Goal: Find specific page/section: Find specific page/section

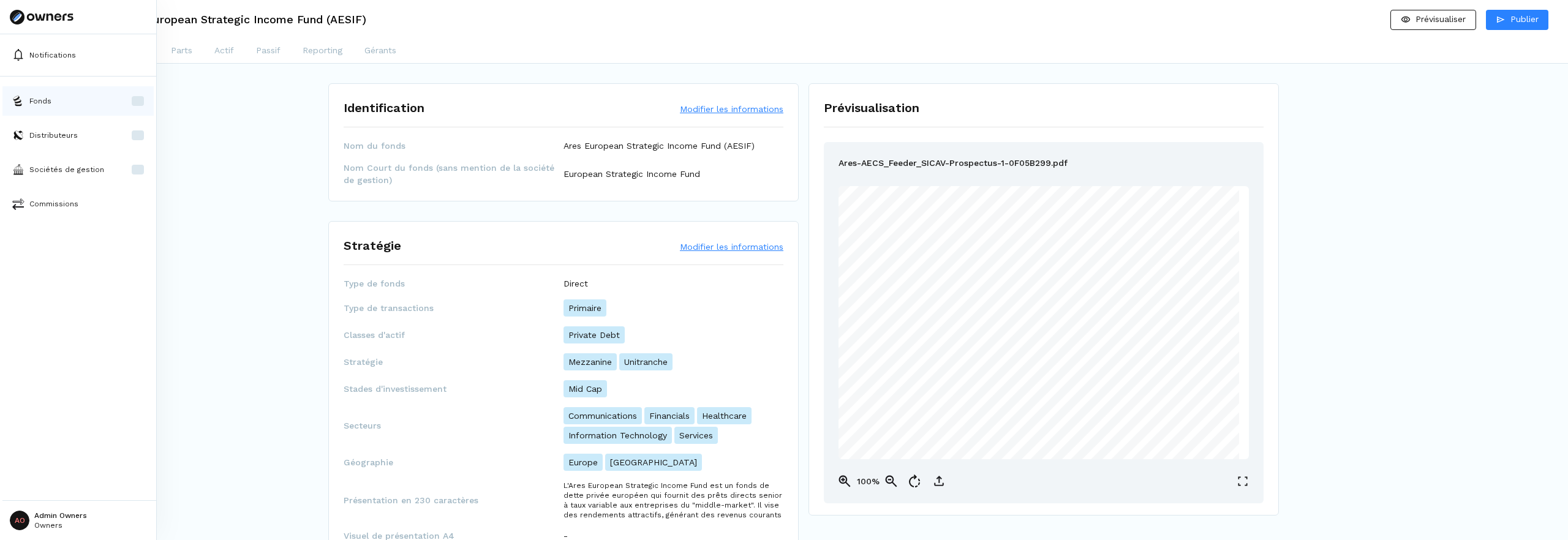
scroll to position [842, 0]
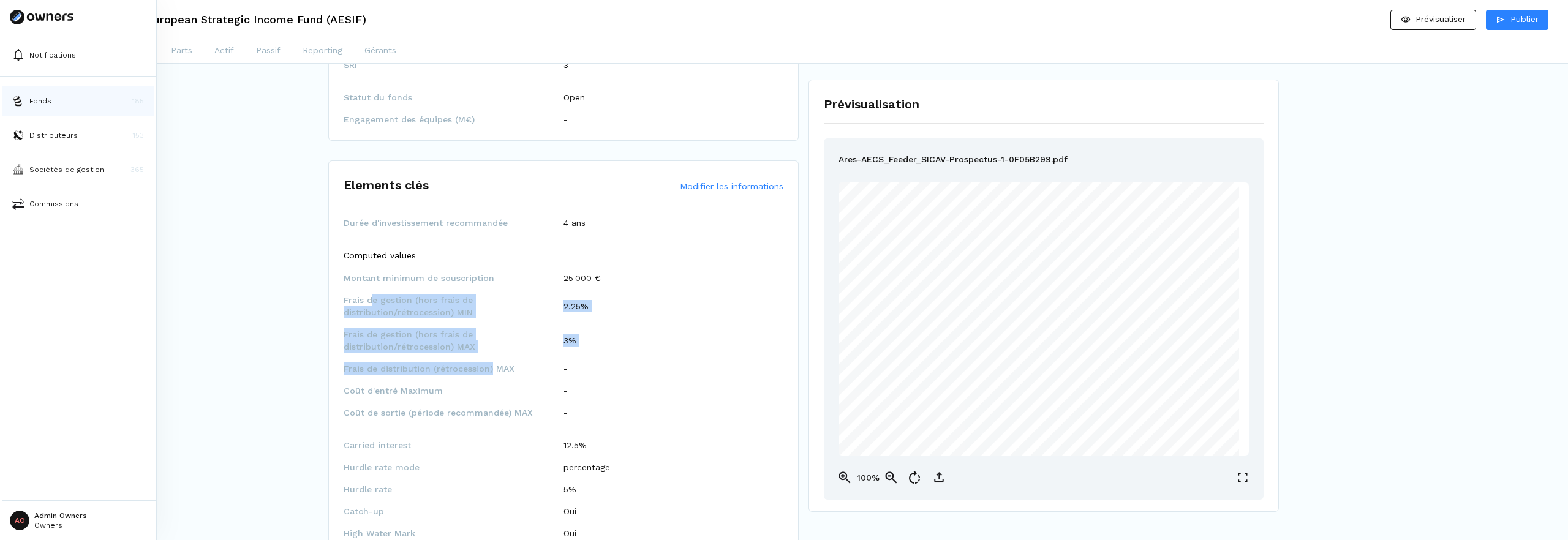
click at [32, 109] on button "Fonds 185" at bounding box center [78, 101] width 151 height 29
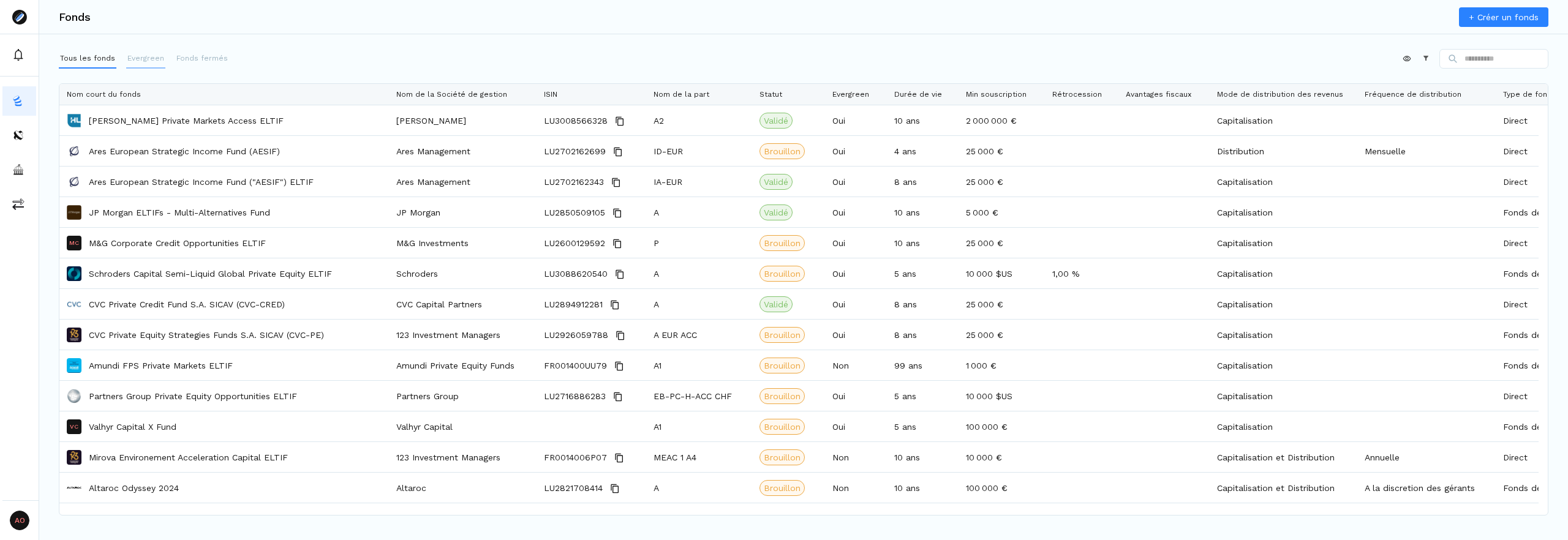
click at [132, 57] on p "Evergreen" at bounding box center [146, 58] width 37 height 11
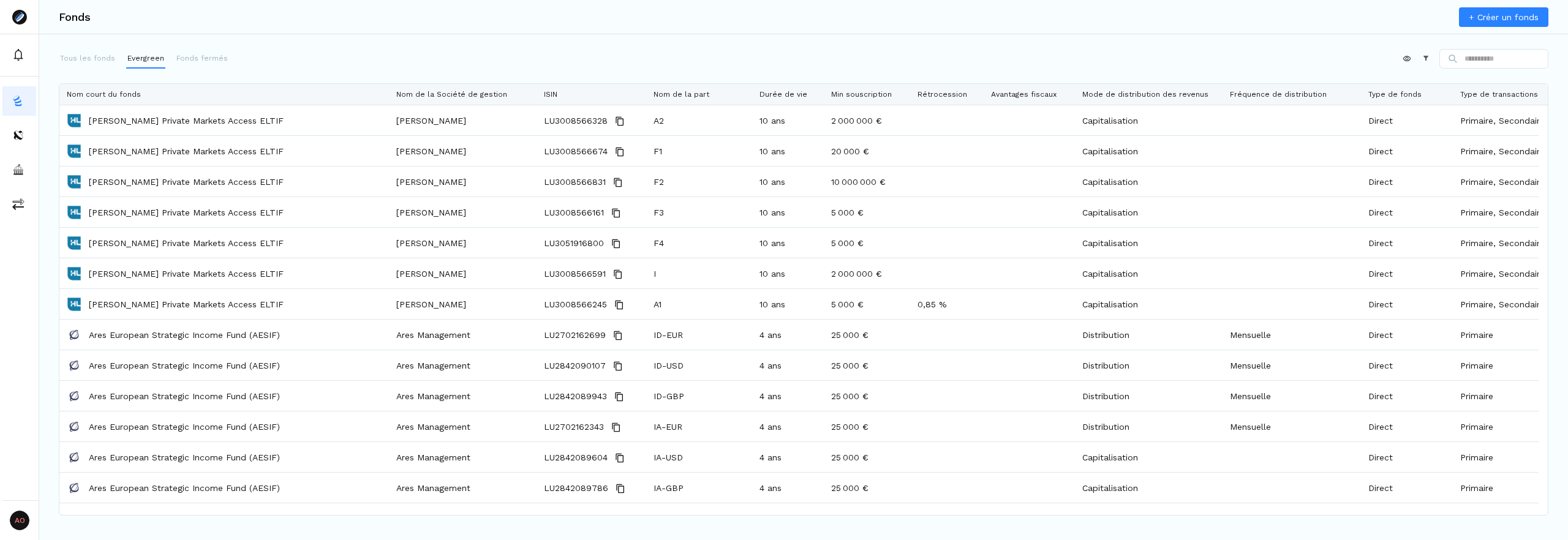
click at [665, 70] on div "Appliquer Constructeur" at bounding box center [803, 61] width 1490 height 24
click at [785, 24] on div "Fonds + Créer un fonds" at bounding box center [803, 17] width 1528 height 34
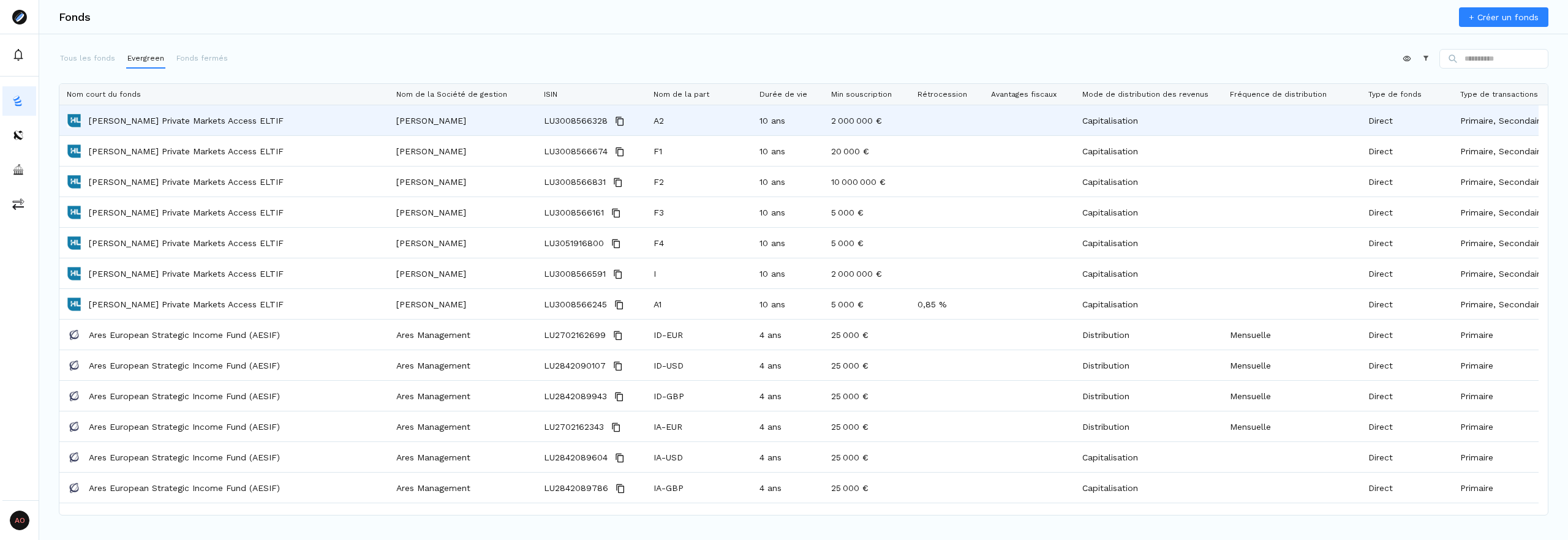
click at [775, 121] on div "10 ans" at bounding box center [788, 120] width 72 height 30
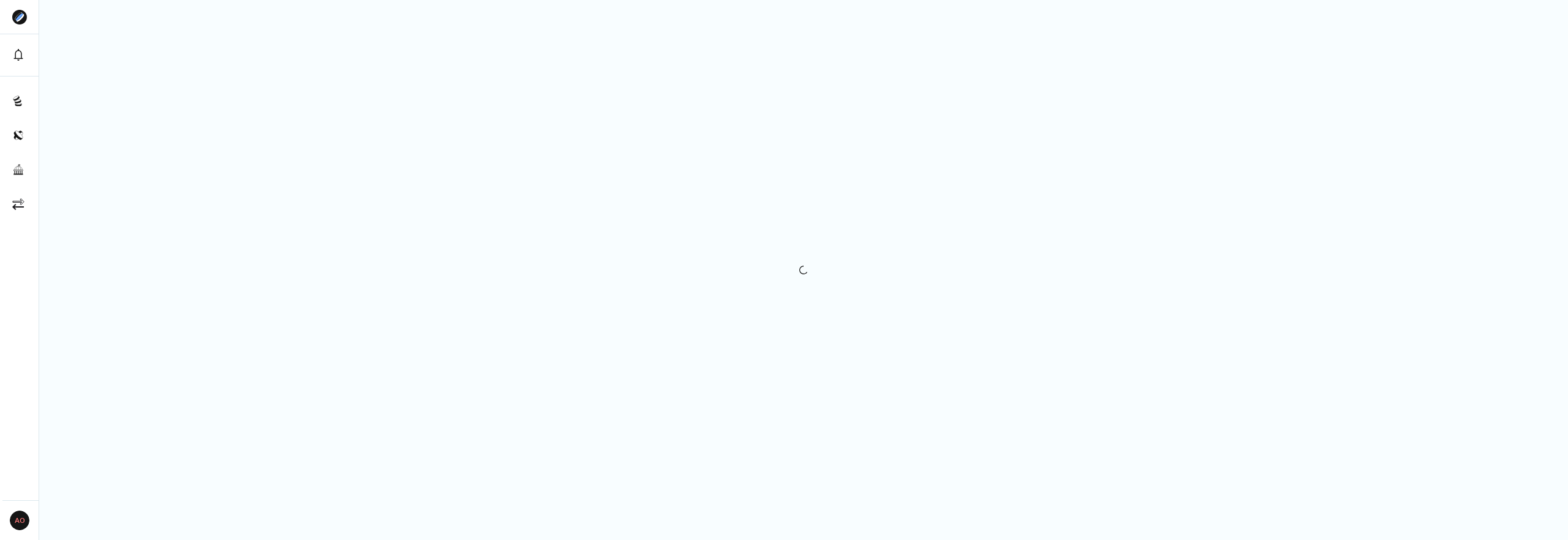
click at [775, 121] on div at bounding box center [803, 270] width 1528 height 540
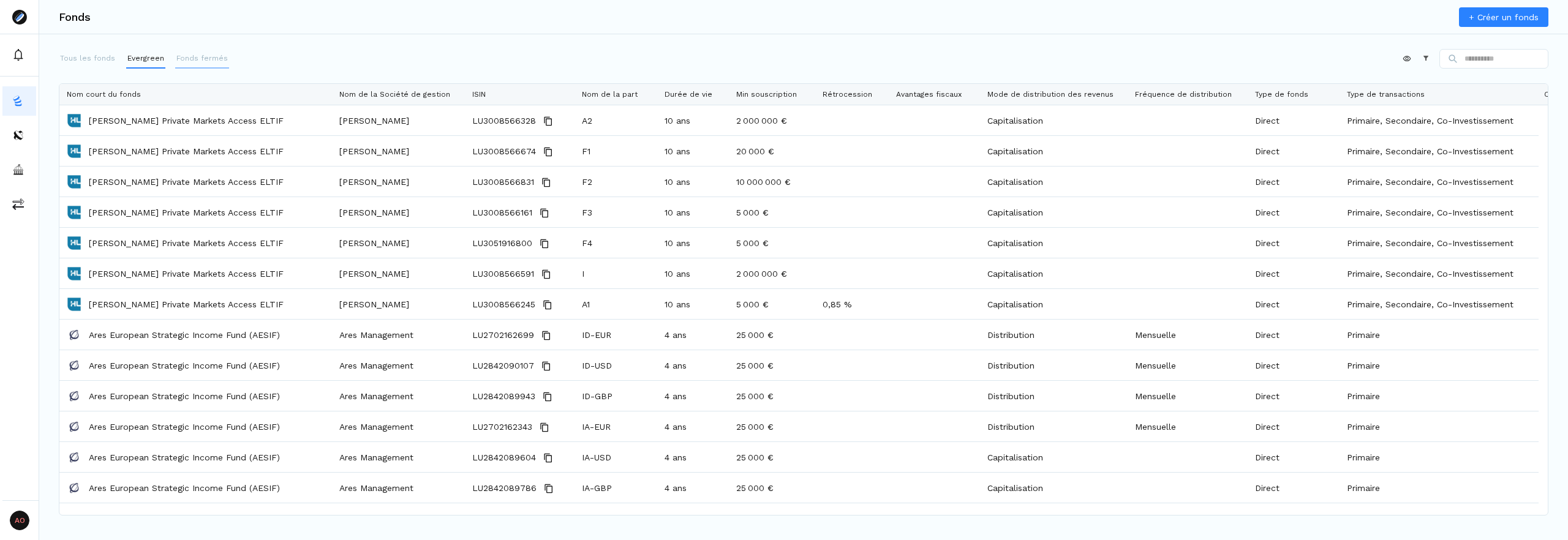
click at [202, 64] on button "Fonds fermés" at bounding box center [202, 58] width 54 height 19
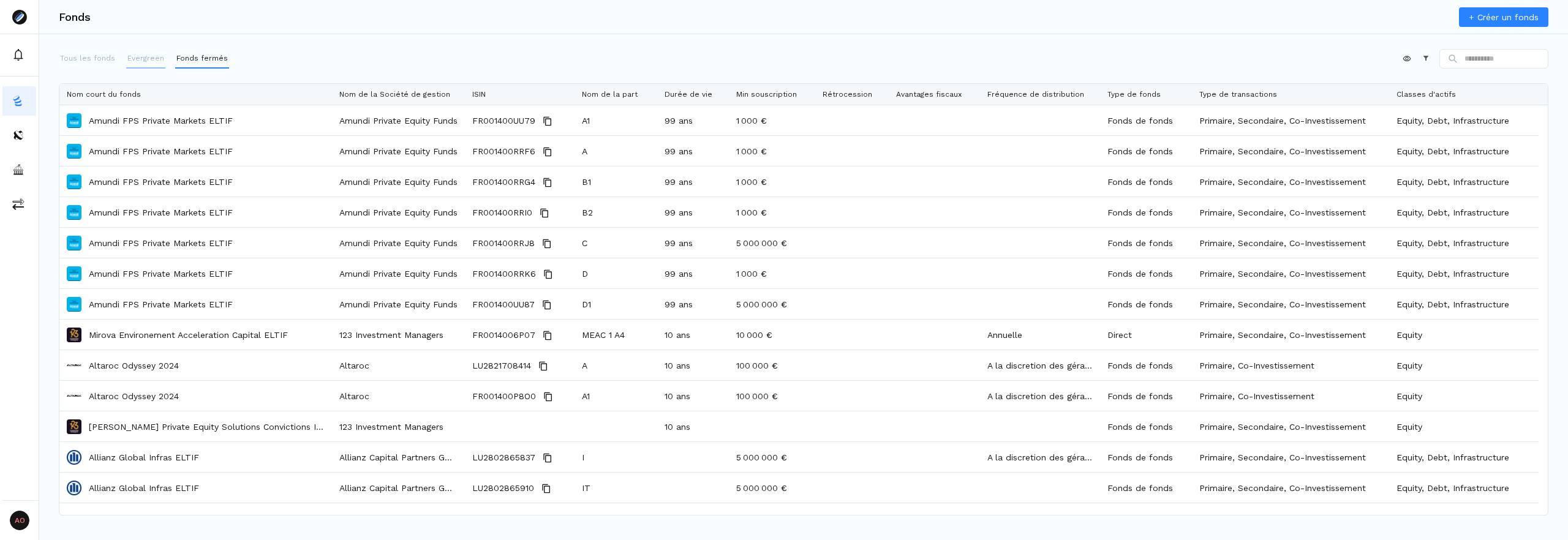
click at [147, 59] on p "Evergreen" at bounding box center [146, 58] width 37 height 11
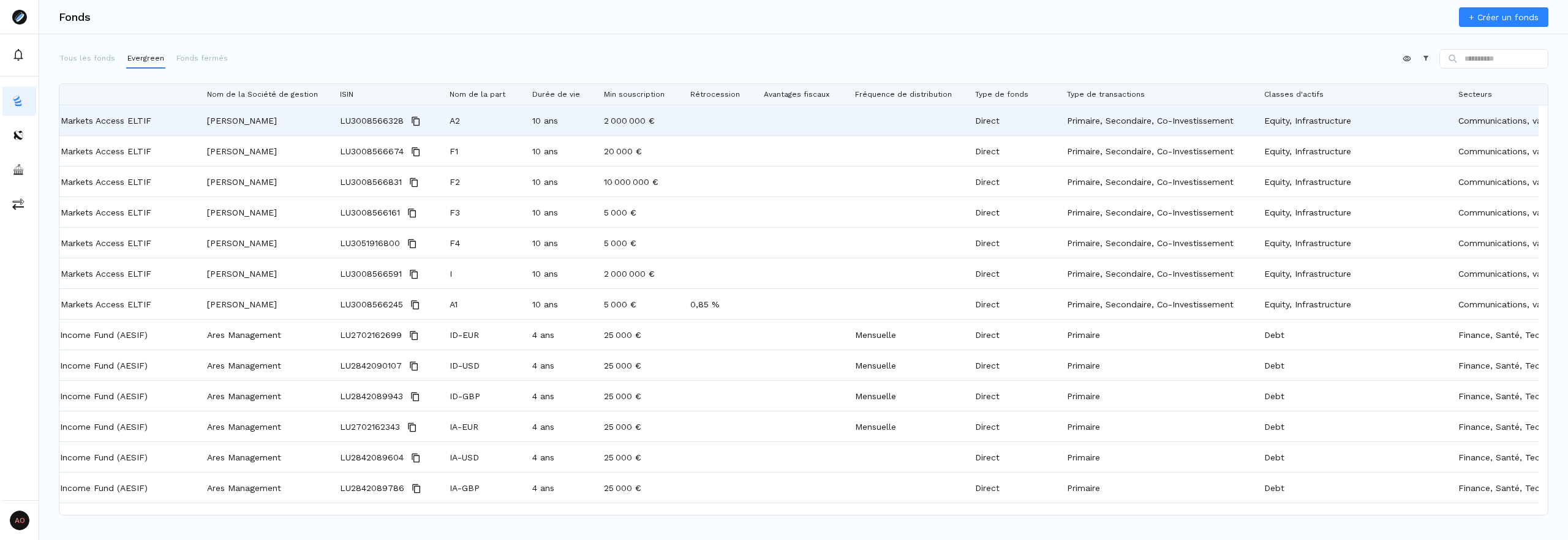
scroll to position [0, 173]
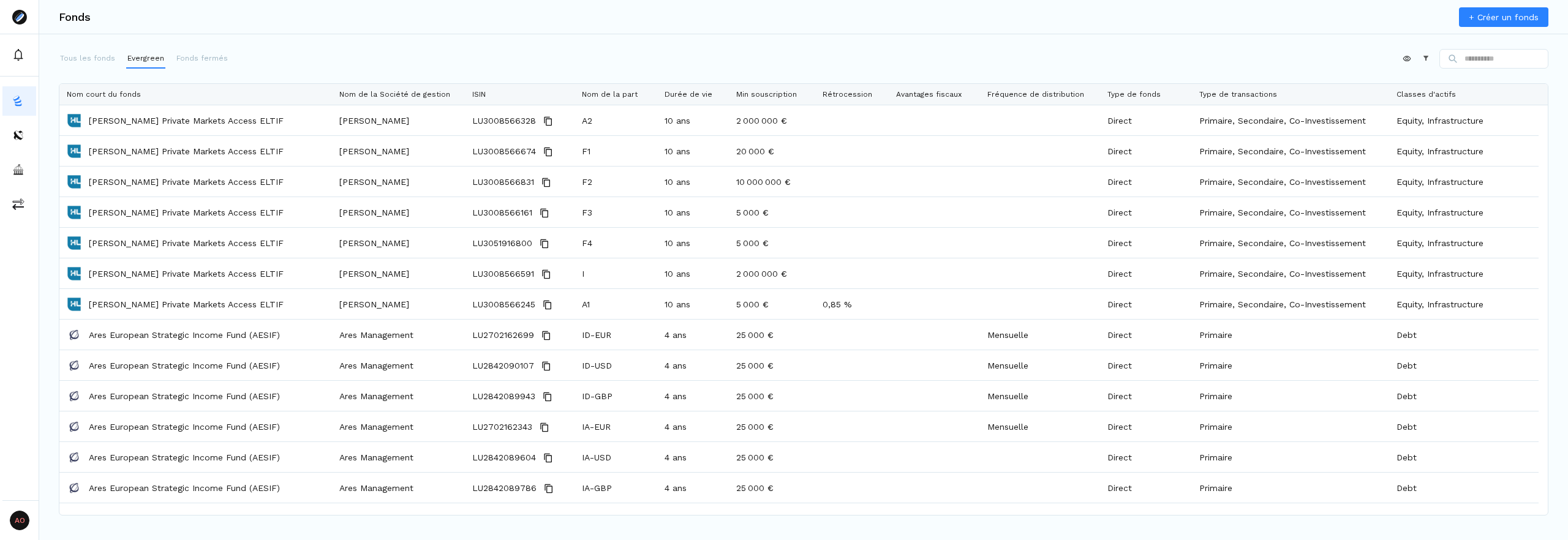
click at [1246, 40] on div "Fonds + Créer un fonds Tous les fonds Evergreen Fonds fermés Appliquer Construc…" at bounding box center [803, 270] width 1528 height 540
click at [870, 24] on div "Fonds + Créer un fonds" at bounding box center [803, 17] width 1528 height 34
click at [112, 58] on button "Tous les fonds" at bounding box center [88, 58] width 58 height 19
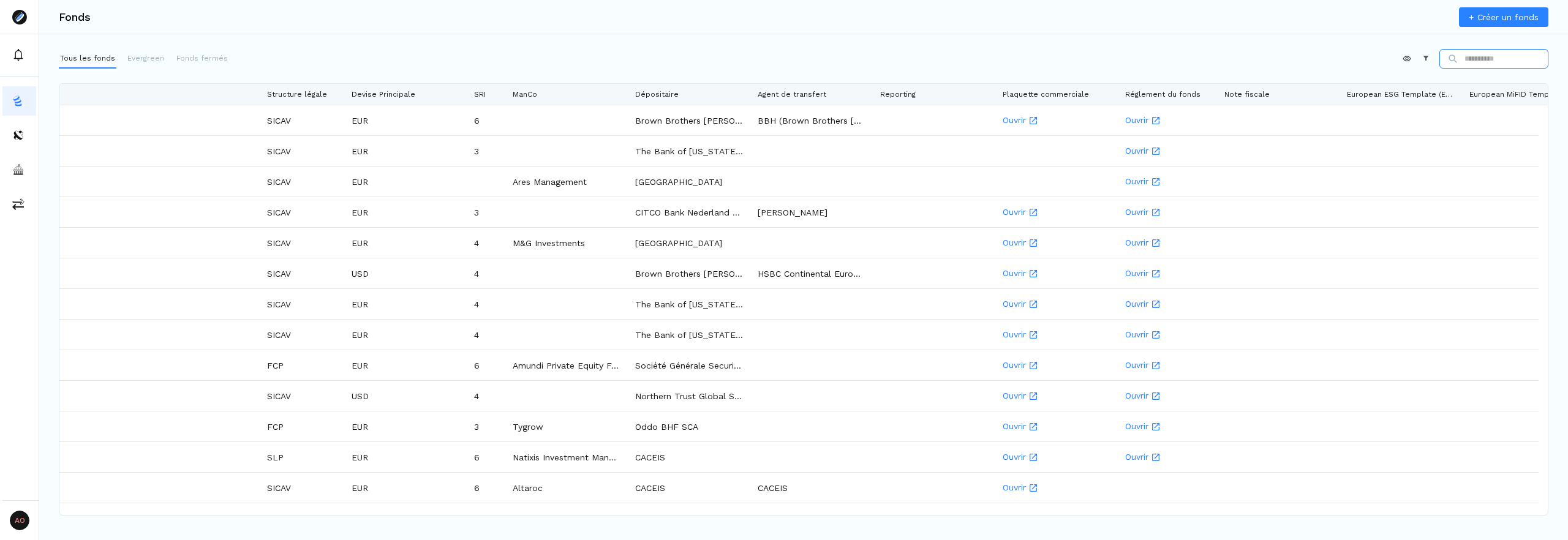
scroll to position [0, 3860]
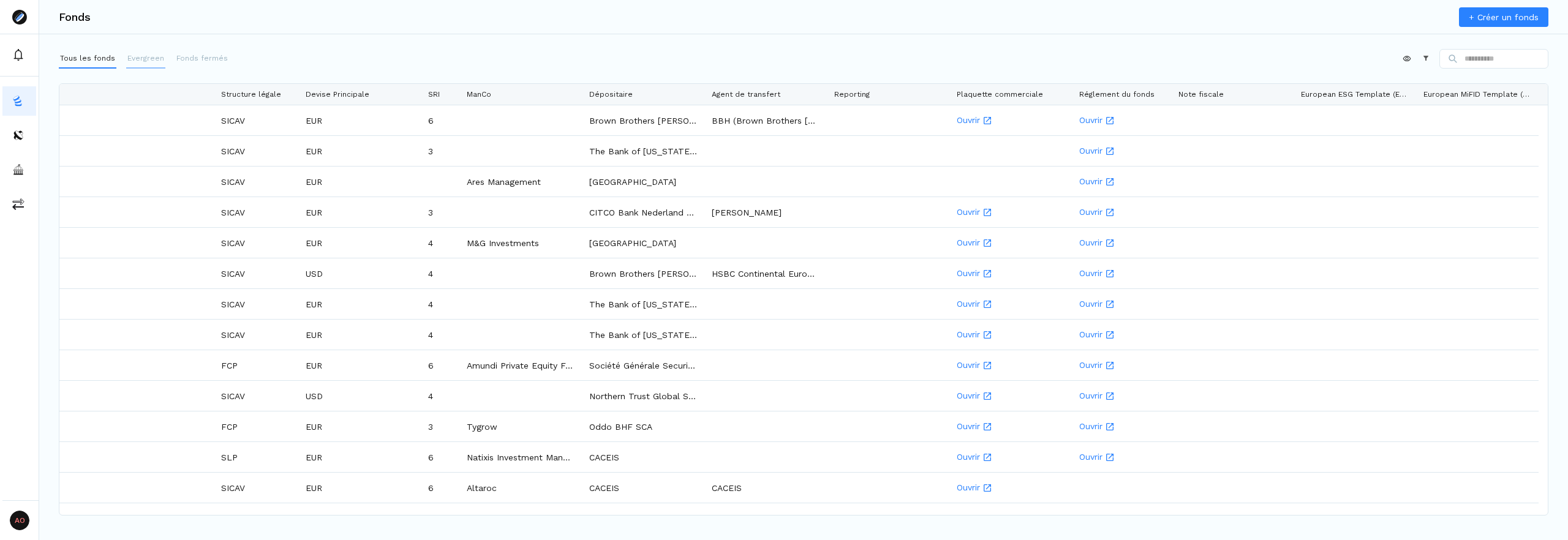
click at [156, 58] on p "Evergreen" at bounding box center [146, 58] width 37 height 11
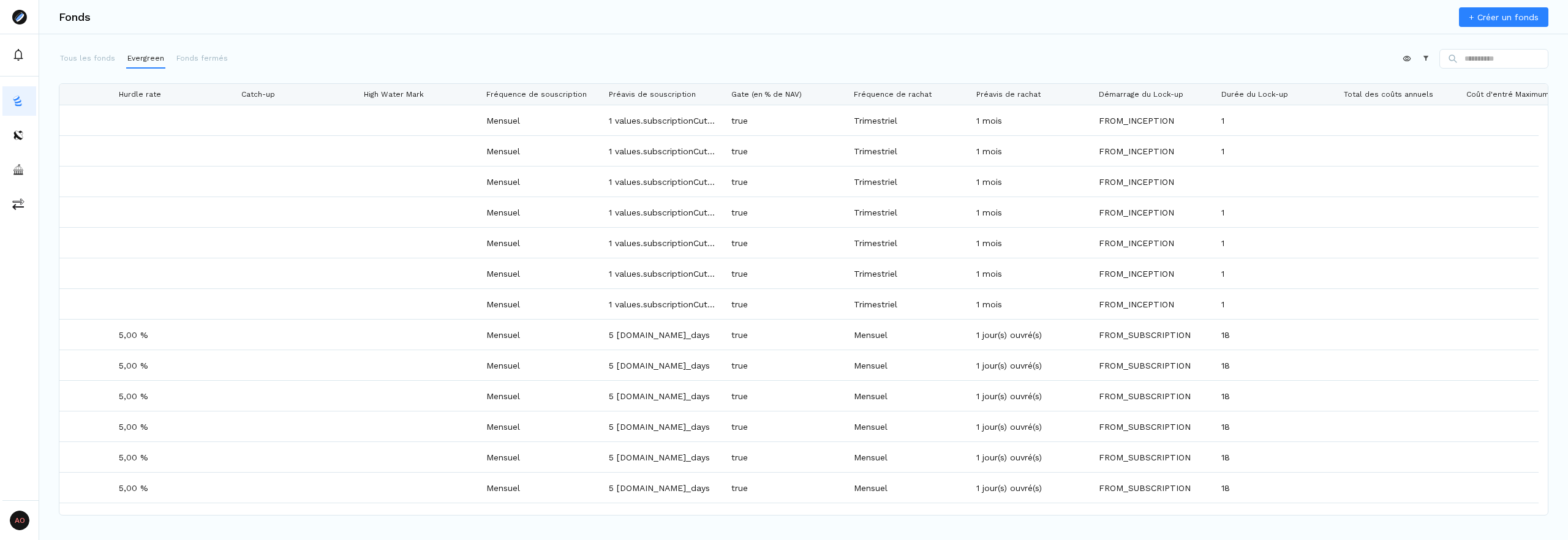
scroll to position [0, 4904]
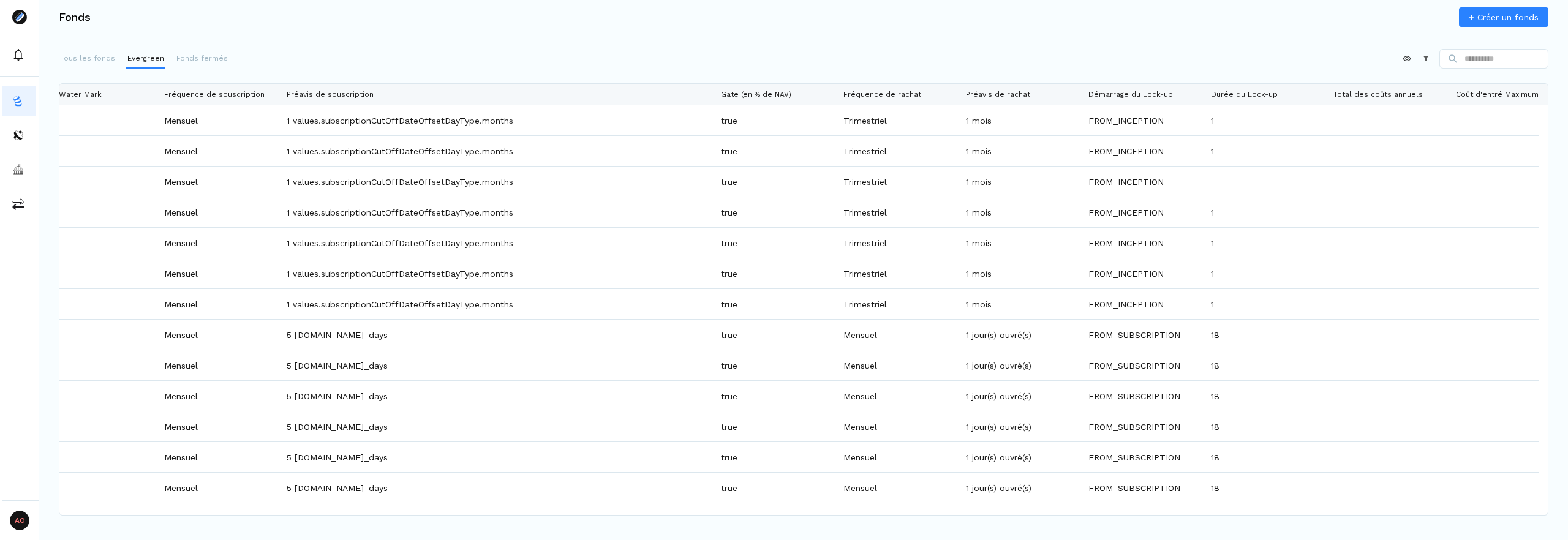
drag, startPoint x: 399, startPoint y: 97, endPoint x: 711, endPoint y: 107, distance: 312.2
click at [711, 107] on div "Catch-up High Water Mark Fréquence de souscription Préavis de souscription Gate…" at bounding box center [803, 299] width 1488 height 431
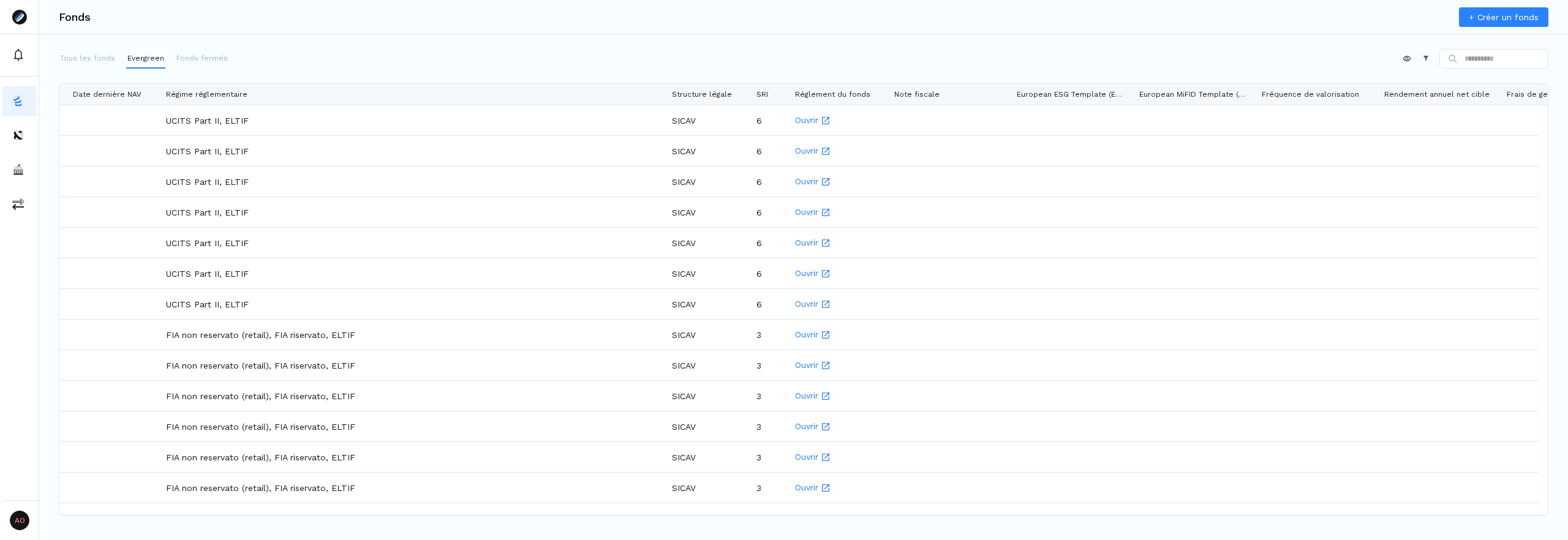
scroll to position [0, 2813]
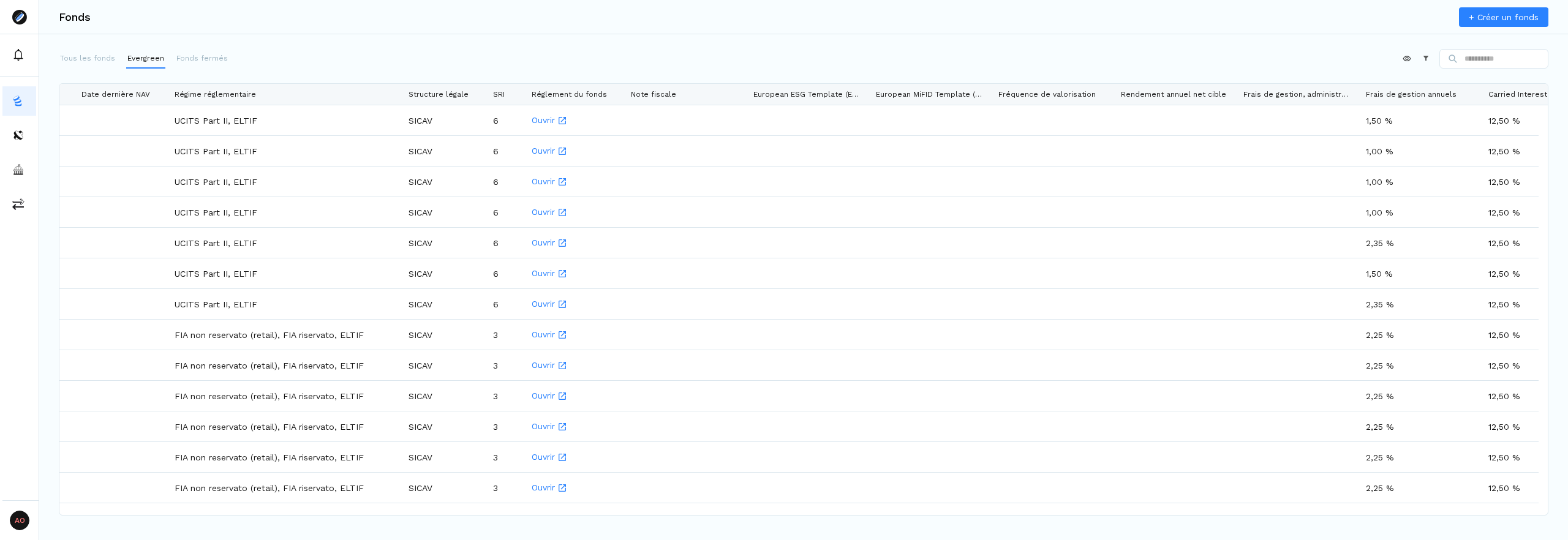
drag, startPoint x: 596, startPoint y: 92, endPoint x: 399, endPoint y: 100, distance: 197.2
click at [399, 100] on div at bounding box center [400, 94] width 5 height 21
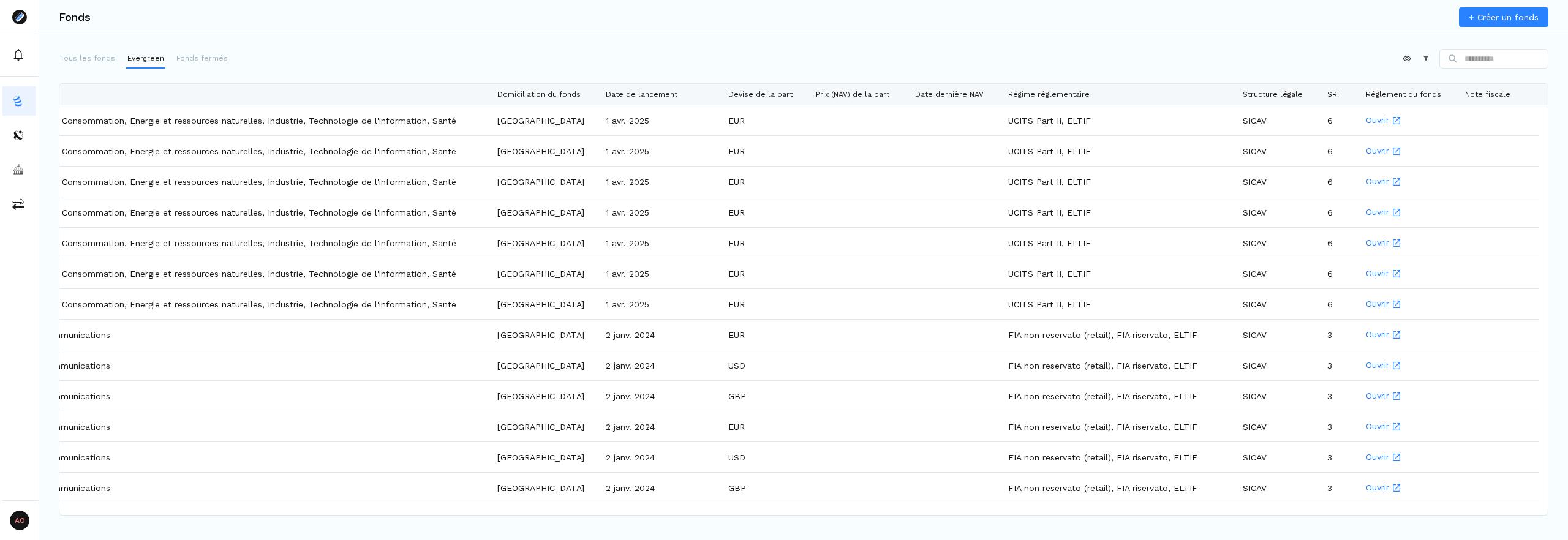
drag, startPoint x: 541, startPoint y: 93, endPoint x: 488, endPoint y: 92, distance: 53.0
click at [488, 92] on div at bounding box center [490, 94] width 5 height 21
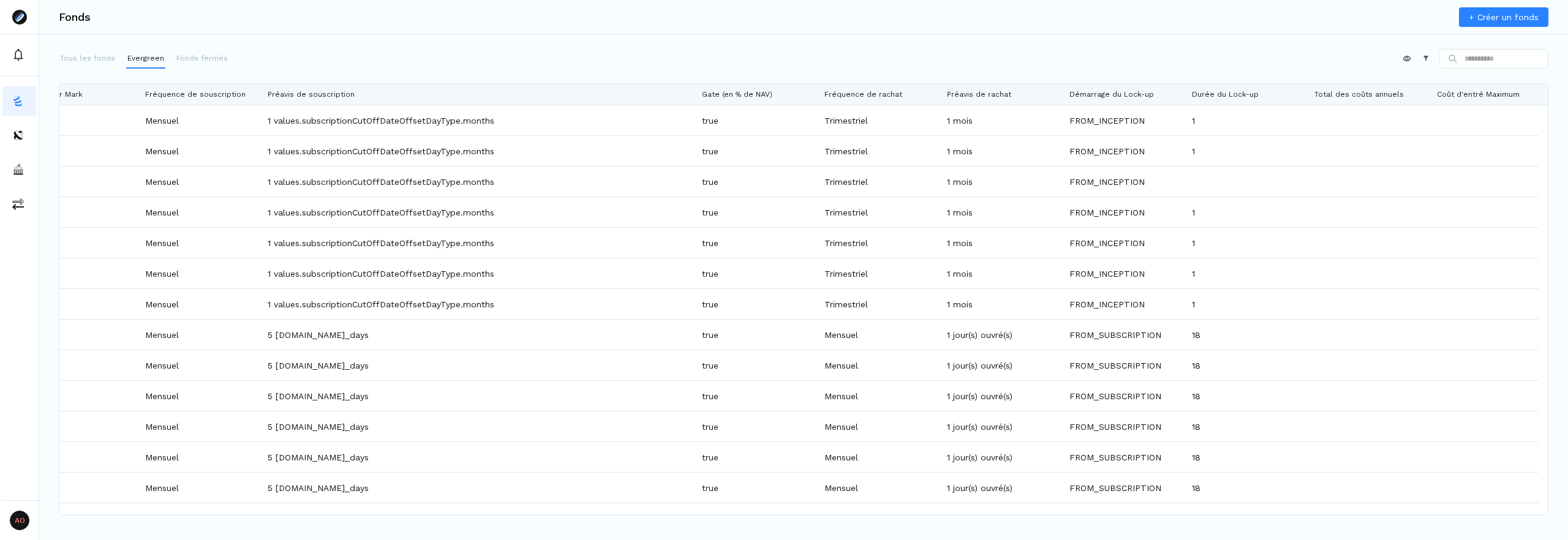
scroll to position [0, 4615]
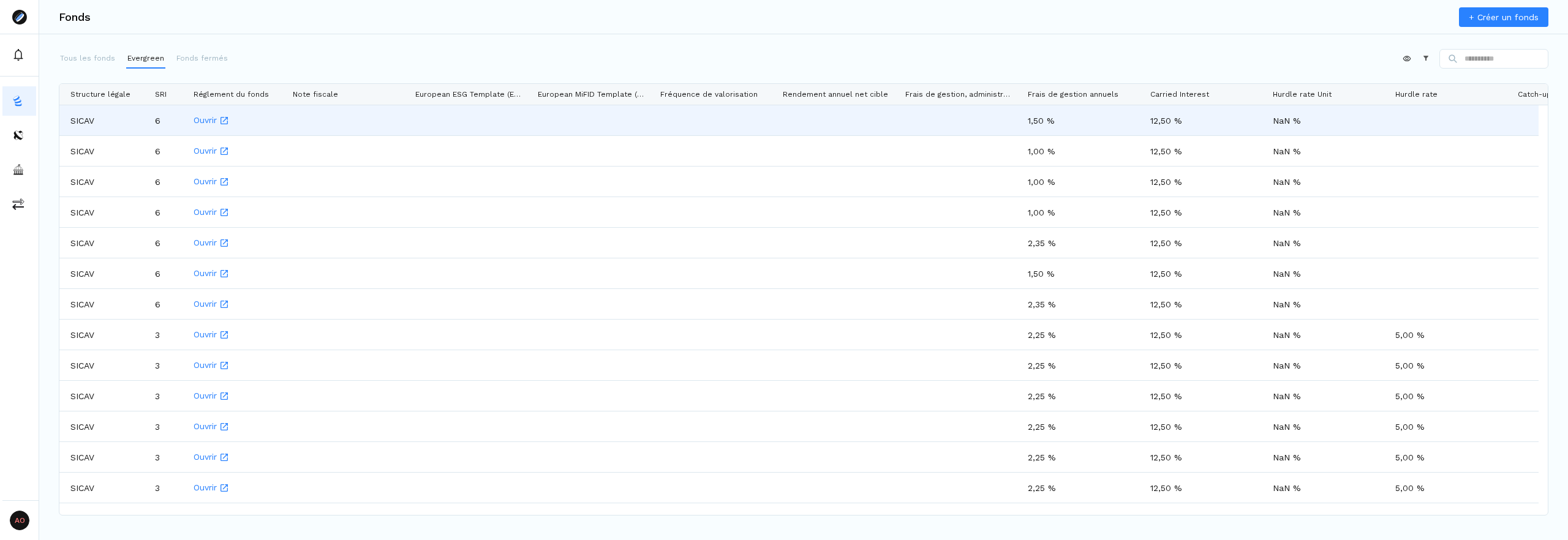
click at [81, 121] on div "SICAV" at bounding box center [105, 120] width 85 height 30
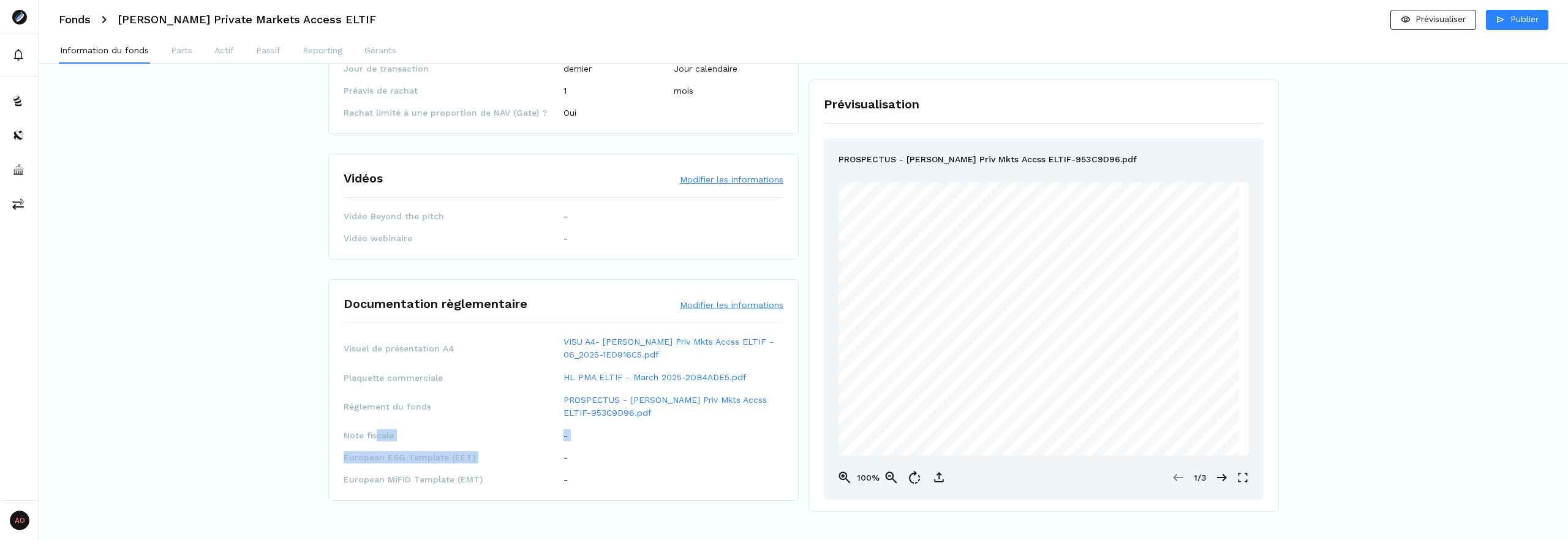
drag, startPoint x: 379, startPoint y: 435, endPoint x: 581, endPoint y: 443, distance: 202.2
click at [581, 443] on div "Visuel de présentation A4 VISU A4- [PERSON_NAME] Priv Mkts Accss ELTIF - 06_202…" at bounding box center [563, 410] width 440 height 150
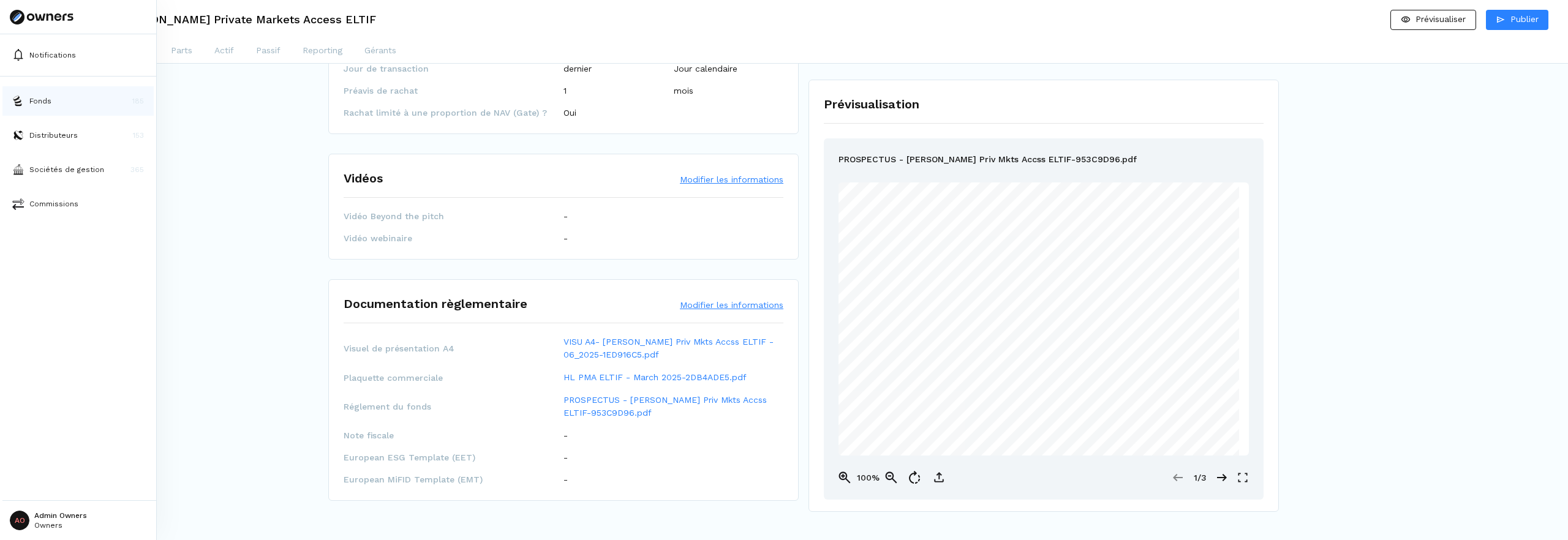
click at [30, 107] on button "Fonds 185" at bounding box center [78, 101] width 151 height 29
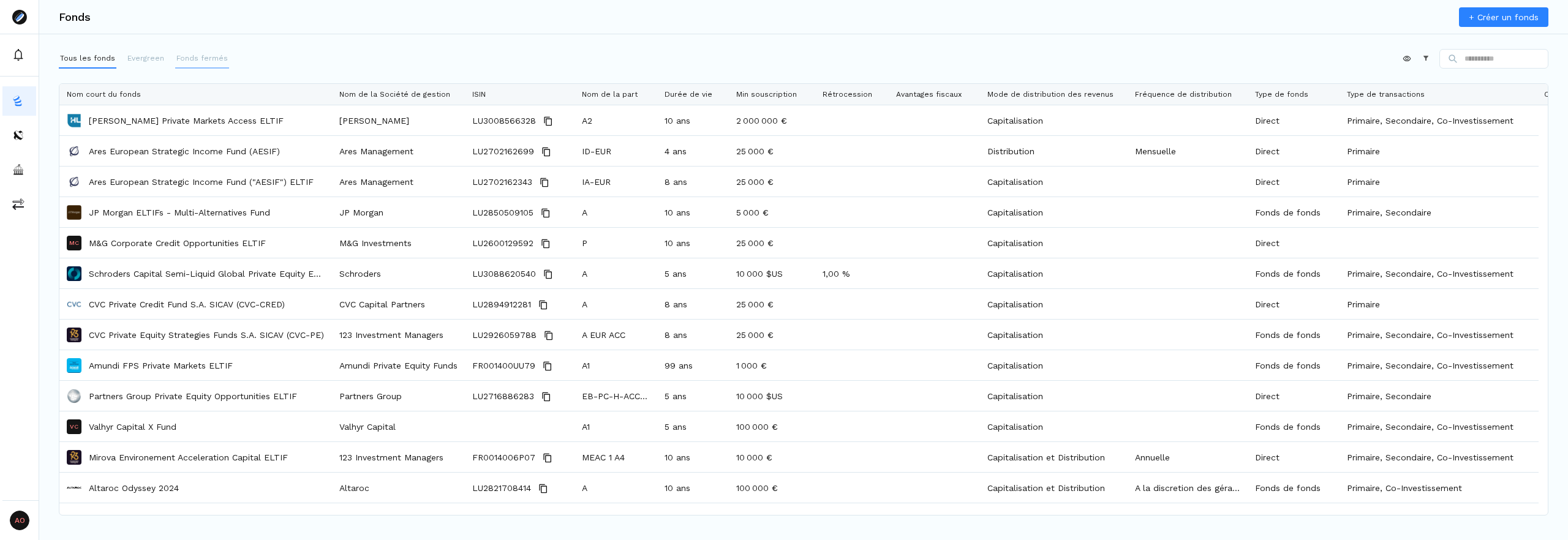
click at [207, 64] on button "Fonds fermés" at bounding box center [202, 58] width 54 height 19
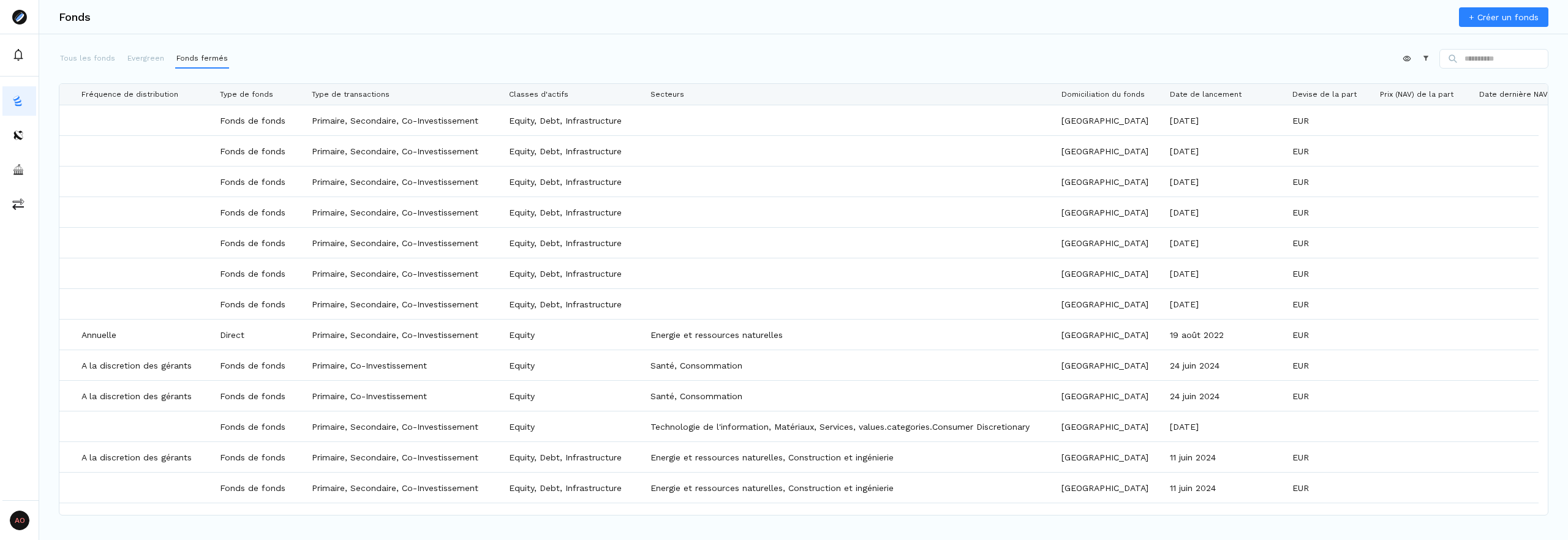
scroll to position [0, 1019]
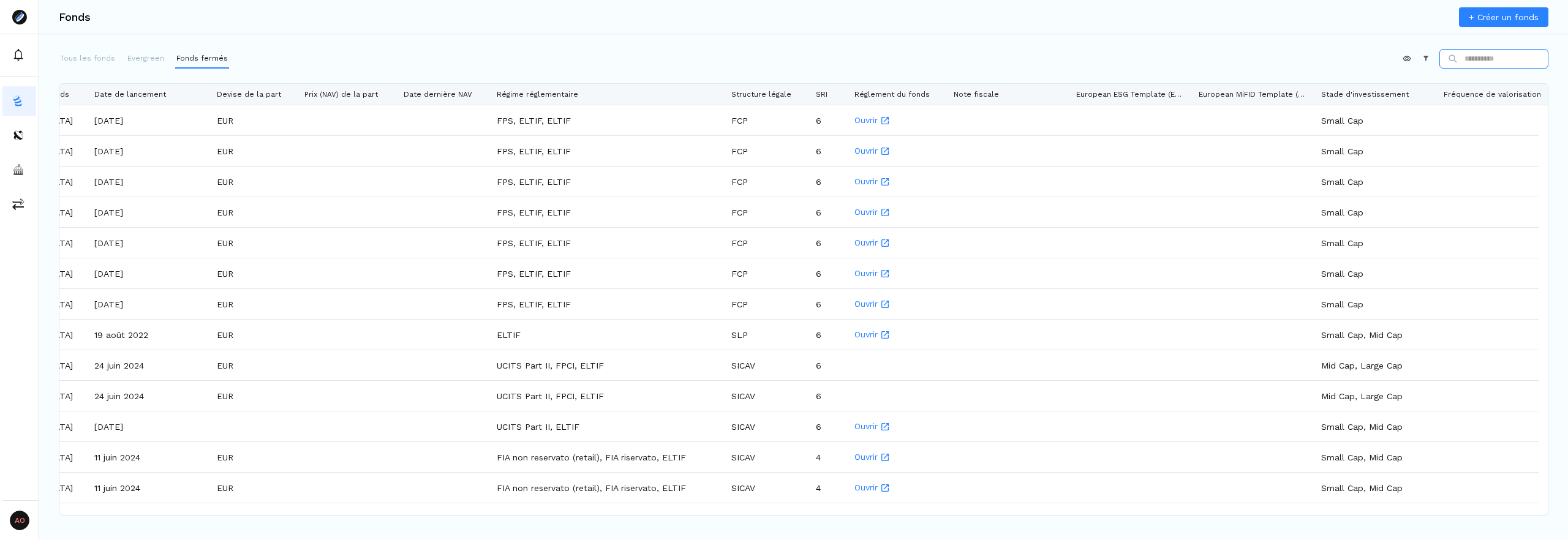
scroll to position [0, 1959]
